Goal: Task Accomplishment & Management: Manage account settings

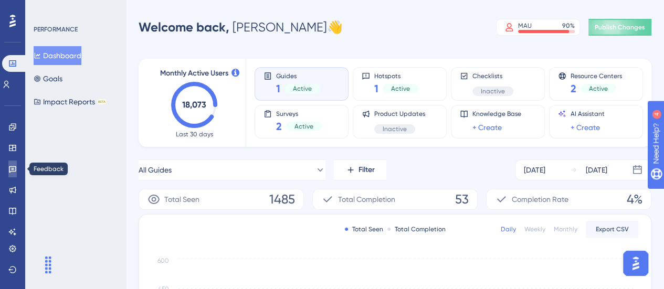
click at [10, 169] on icon at bounding box center [12, 169] width 8 height 8
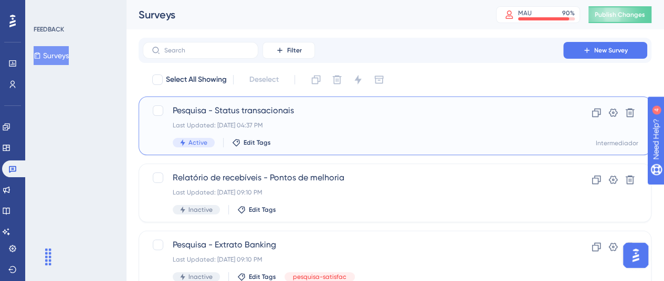
click at [350, 121] on div "Last Updated: [DATE] 04:37 PM" at bounding box center [353, 125] width 361 height 8
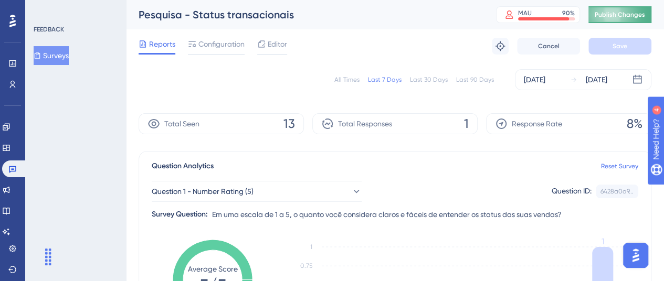
click at [607, 12] on span "Publish Changes" at bounding box center [620, 14] width 50 height 8
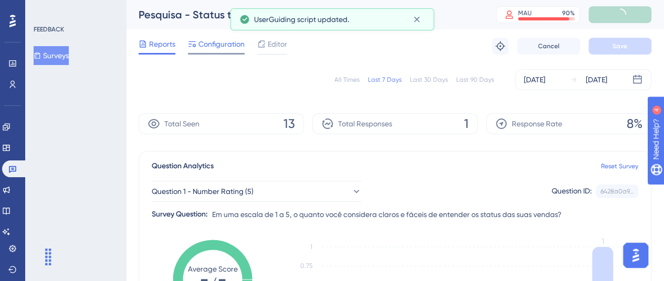
click at [211, 47] on span "Configuration" at bounding box center [221, 44] width 46 height 13
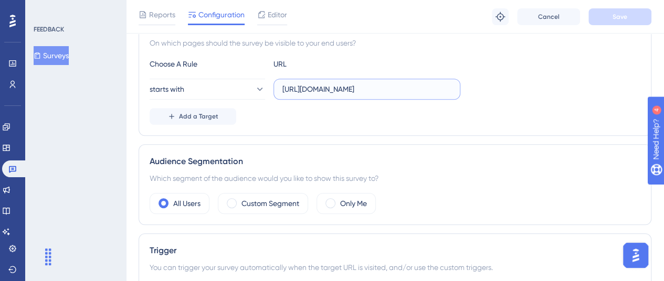
scroll to position [0, 25]
drag, startPoint x: 410, startPoint y: 85, endPoint x: 513, endPoint y: 93, distance: 103.2
click at [513, 93] on div "starts with [URL][DOMAIN_NAME]" at bounding box center [395, 89] width 491 height 21
click at [421, 92] on input "[URL][DOMAIN_NAME]" at bounding box center [366, 89] width 169 height 12
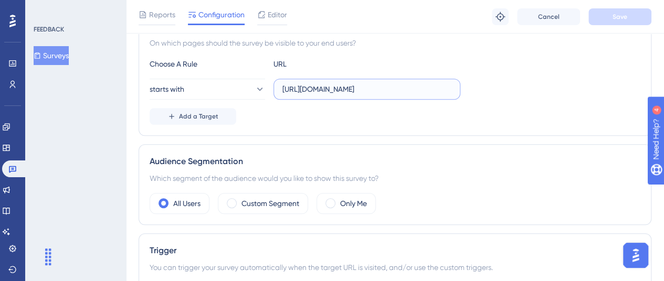
click at [372, 87] on input "[URL][DOMAIN_NAME]" at bounding box center [366, 89] width 169 height 12
paste input "ales?"
type input "[URL][DOMAIN_NAME]?"
click at [620, 23] on button "Save" at bounding box center [619, 16] width 63 height 17
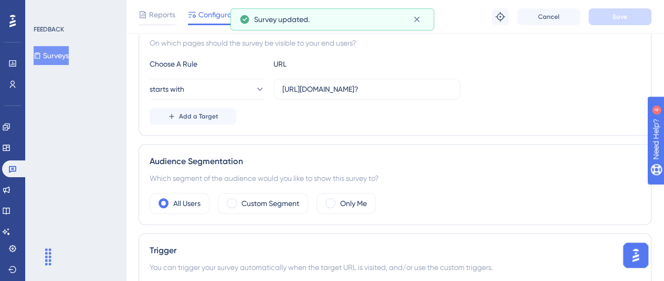
scroll to position [0, 0]
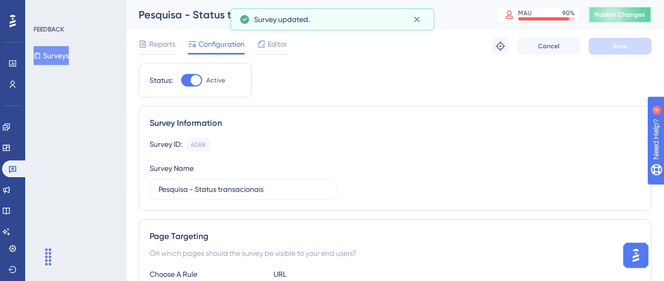
click at [610, 13] on span "Publish Changes" at bounding box center [620, 14] width 50 height 8
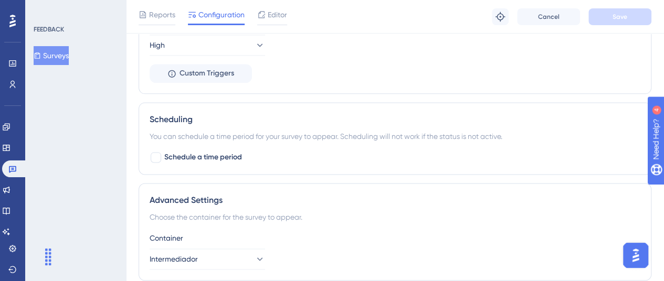
scroll to position [671, 0]
